Goal: Transaction & Acquisition: Purchase product/service

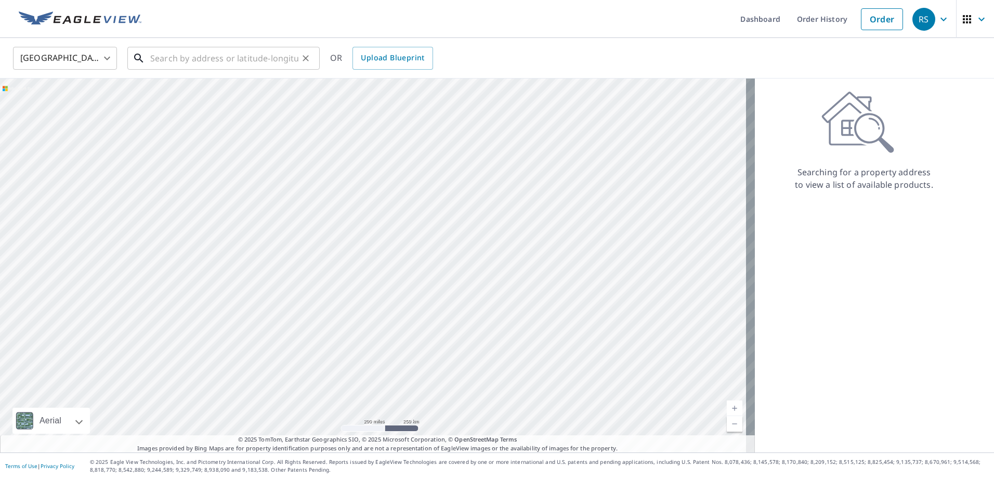
click at [191, 59] on input "text" at bounding box center [224, 58] width 148 height 29
paste input "[STREET_ADDRESS][PERSON_NAME]"
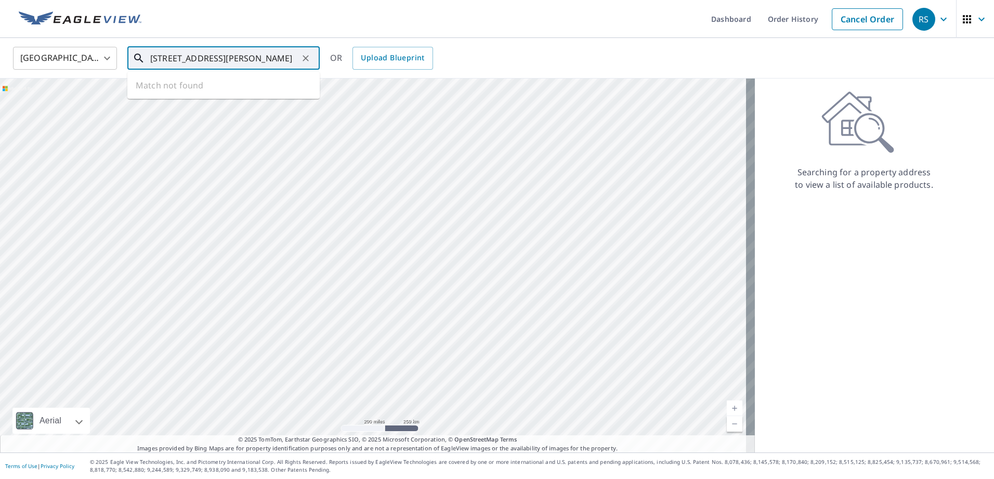
scroll to position [0, 15]
click at [220, 85] on span "[STREET_ADDRESS][PERSON_NAME]" at bounding box center [229, 88] width 163 height 12
type input "[STREET_ADDRESS][PERSON_NAME]"
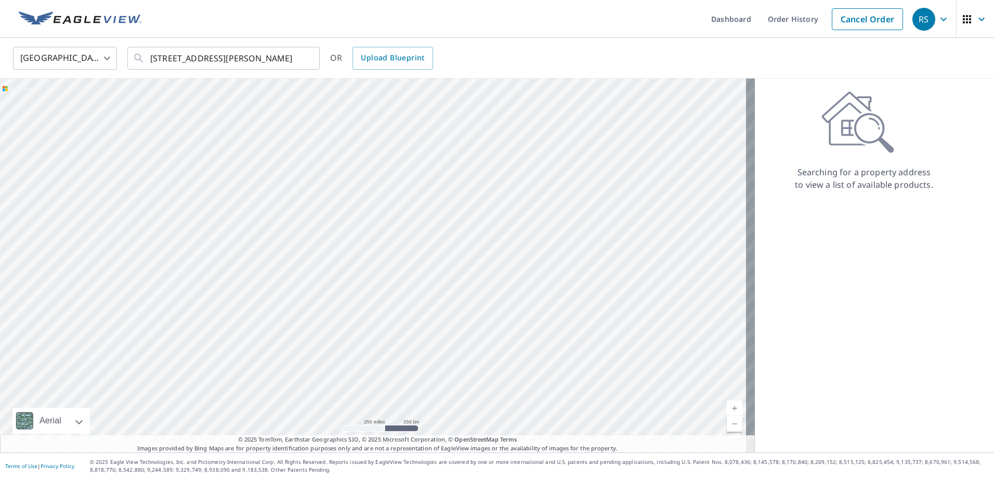
scroll to position [0, 0]
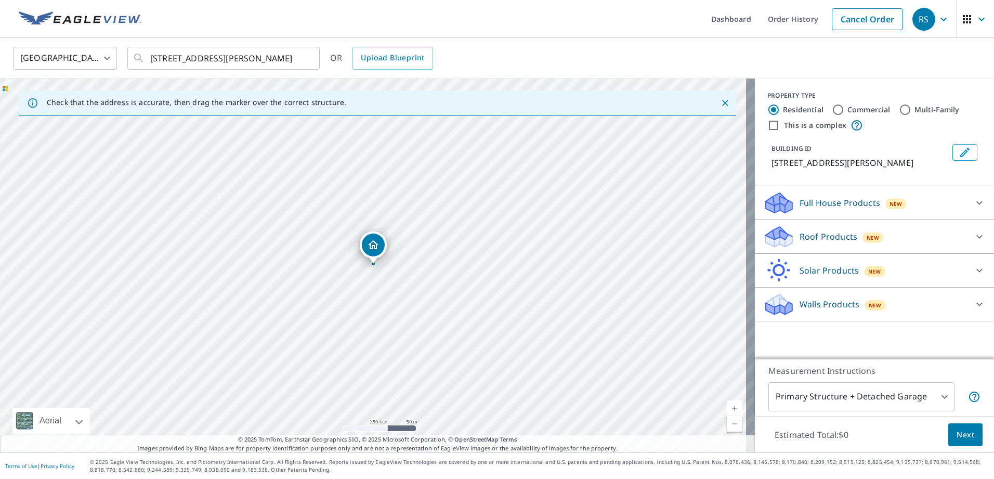
click at [863, 232] on div "New" at bounding box center [873, 236] width 21 height 12
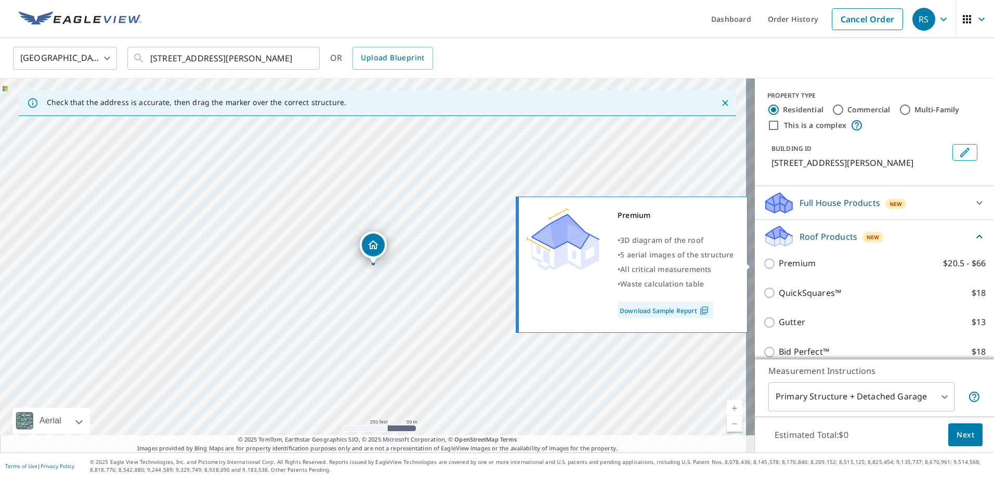
click at [779, 257] on p "Premium" at bounding box center [797, 263] width 37 height 13
click at [777, 257] on input "Premium $20.5 - $66" at bounding box center [771, 263] width 16 height 12
checkbox input "true"
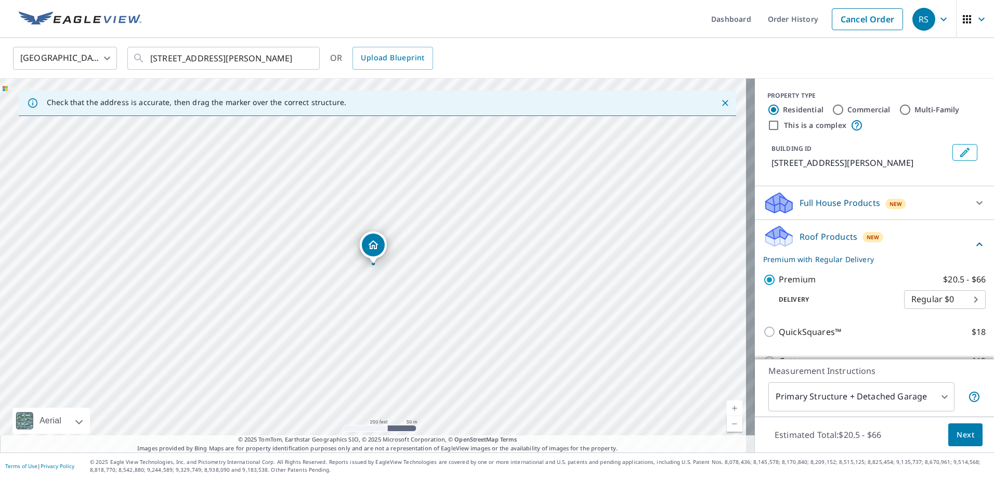
scroll to position [52, 0]
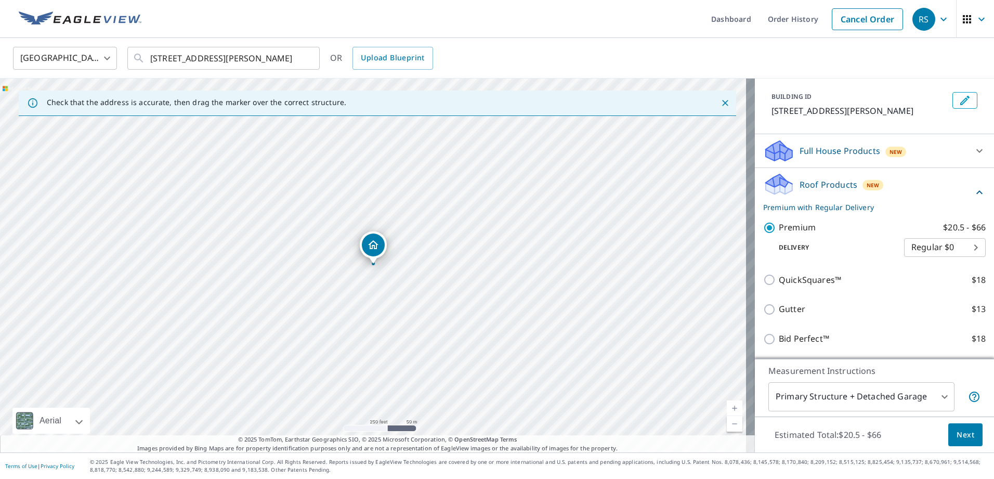
click at [957, 430] on span "Next" at bounding box center [966, 434] width 18 height 13
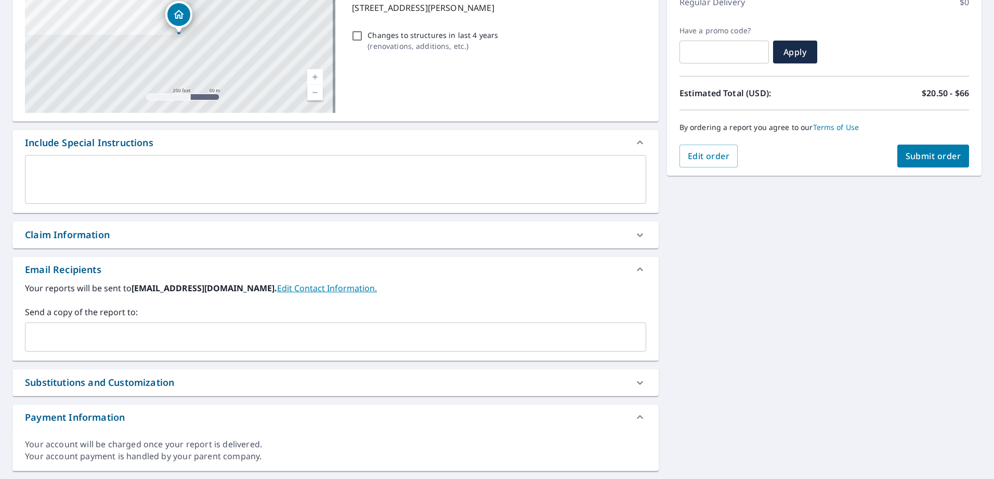
scroll to position [183, 0]
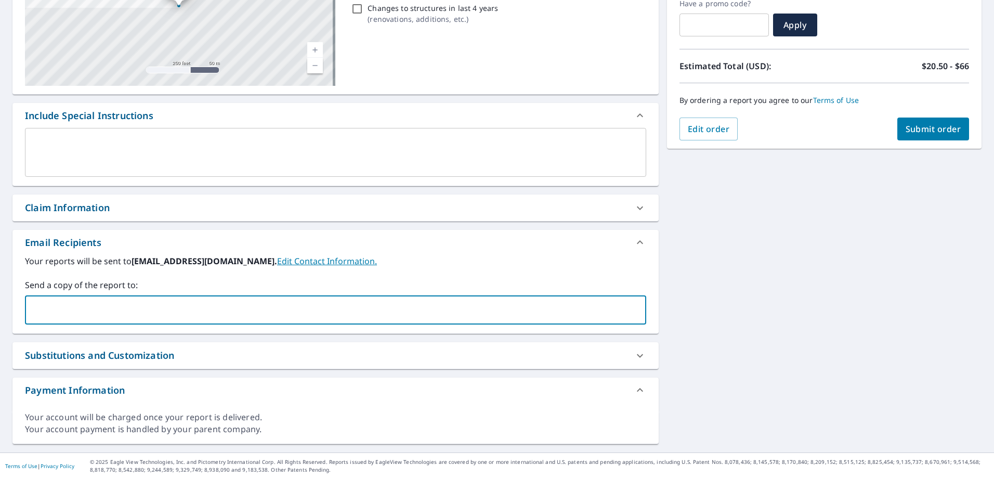
click at [46, 305] on input "text" at bounding box center [328, 310] width 596 height 20
paste input "[EMAIL_ADDRESS][DOMAIN_NAME]"
type input "[EMAIL_ADDRESS][DOMAIN_NAME]"
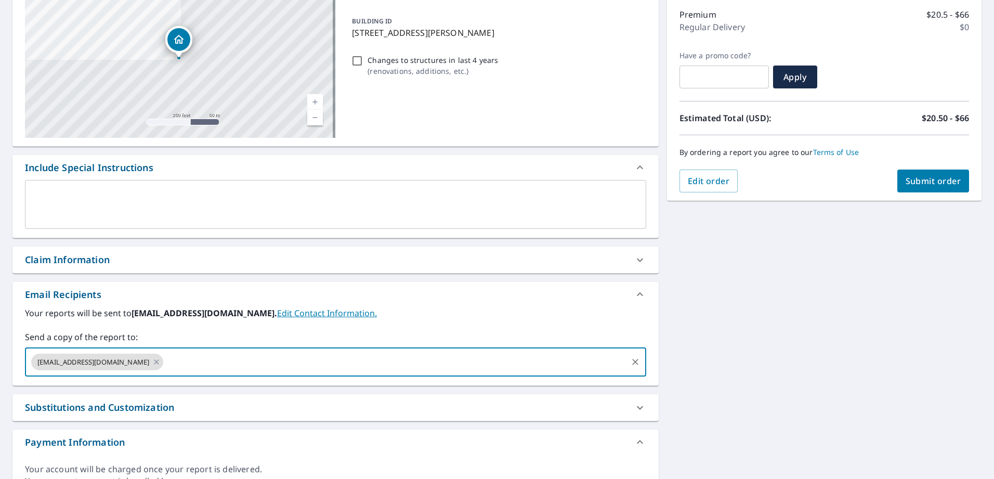
click at [906, 182] on span "Submit order" at bounding box center [934, 180] width 56 height 11
checkbox input "true"
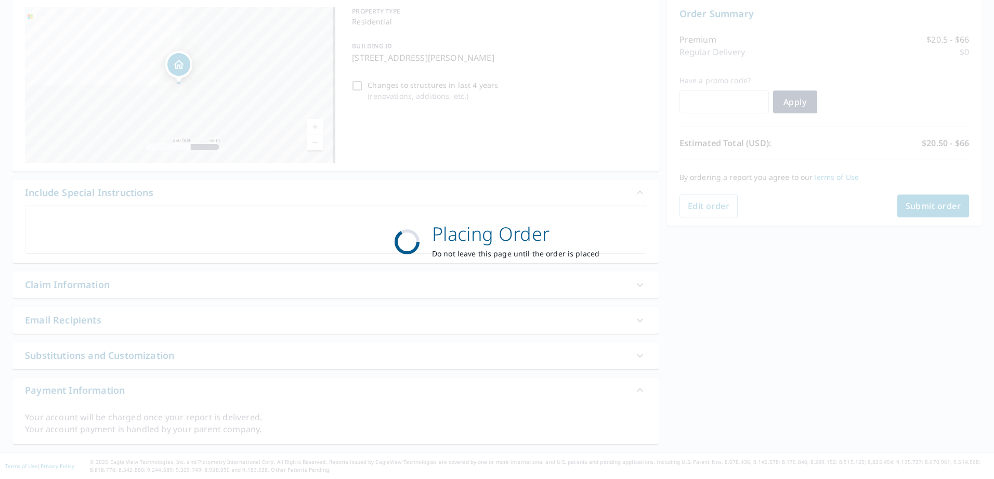
scroll to position [106, 0]
